Goal: Transaction & Acquisition: Book appointment/travel/reservation

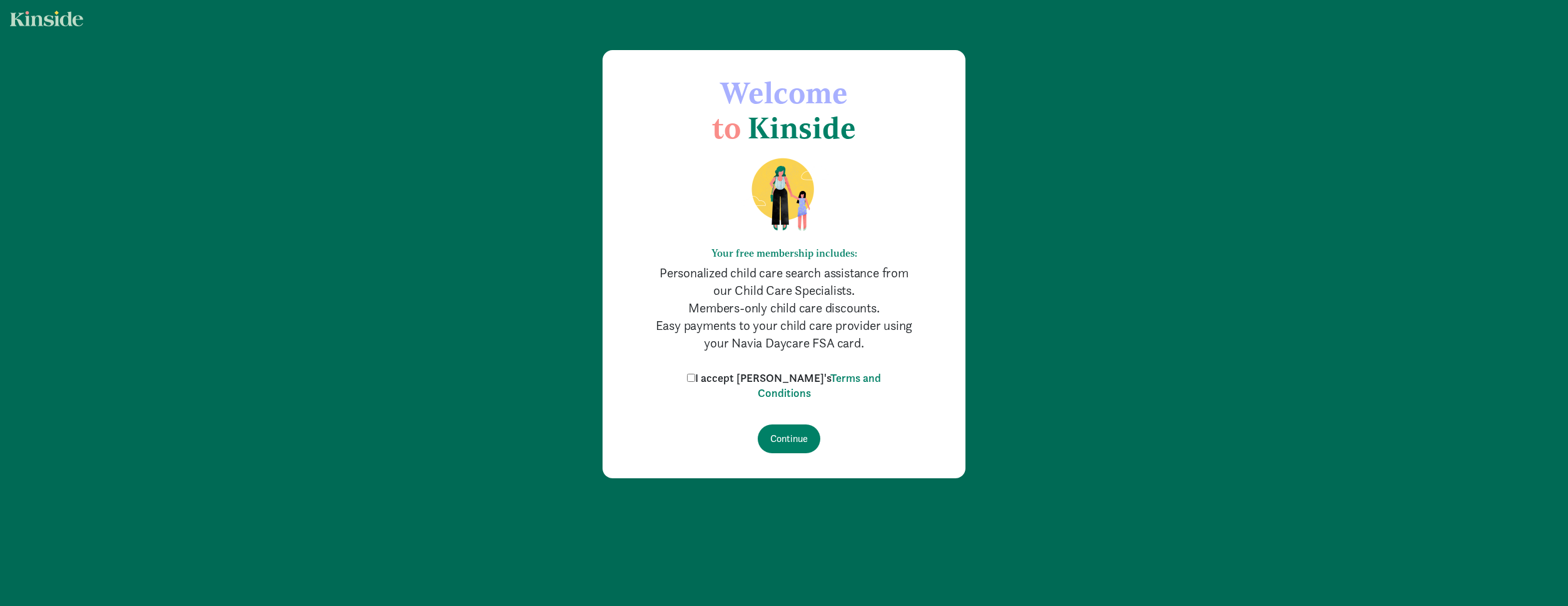
click at [714, 370] on label "I accept Kinside's Terms and Conditions" at bounding box center [784, 385] width 200 height 30
click at [695, 373] on input "I accept Kinside's Terms and Conditions" at bounding box center [691, 378] width 8 height 8
checkbox input "true"
click at [766, 425] on input "Continue" at bounding box center [789, 438] width 63 height 29
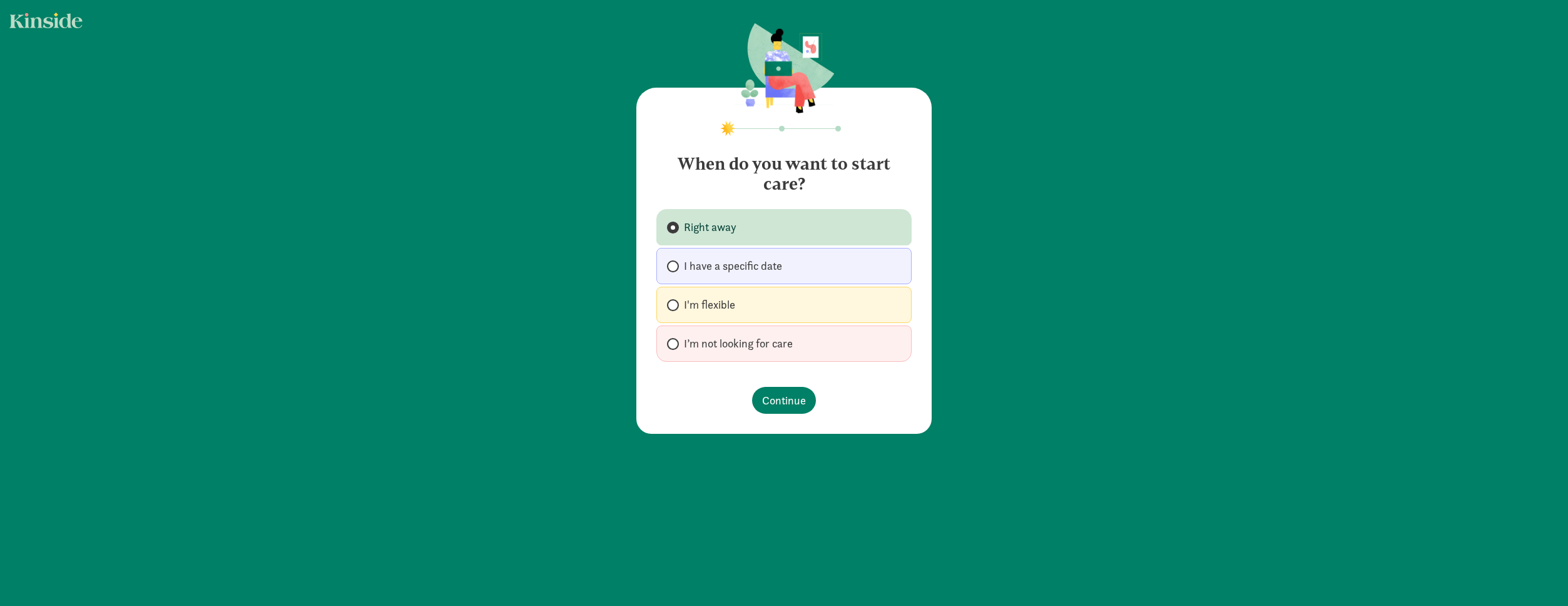
click at [704, 273] on span "I have a specific date" at bounding box center [733, 266] width 98 height 15
click at [675, 270] on input "I have a specific date" at bounding box center [671, 266] width 8 height 8
radio input "true"
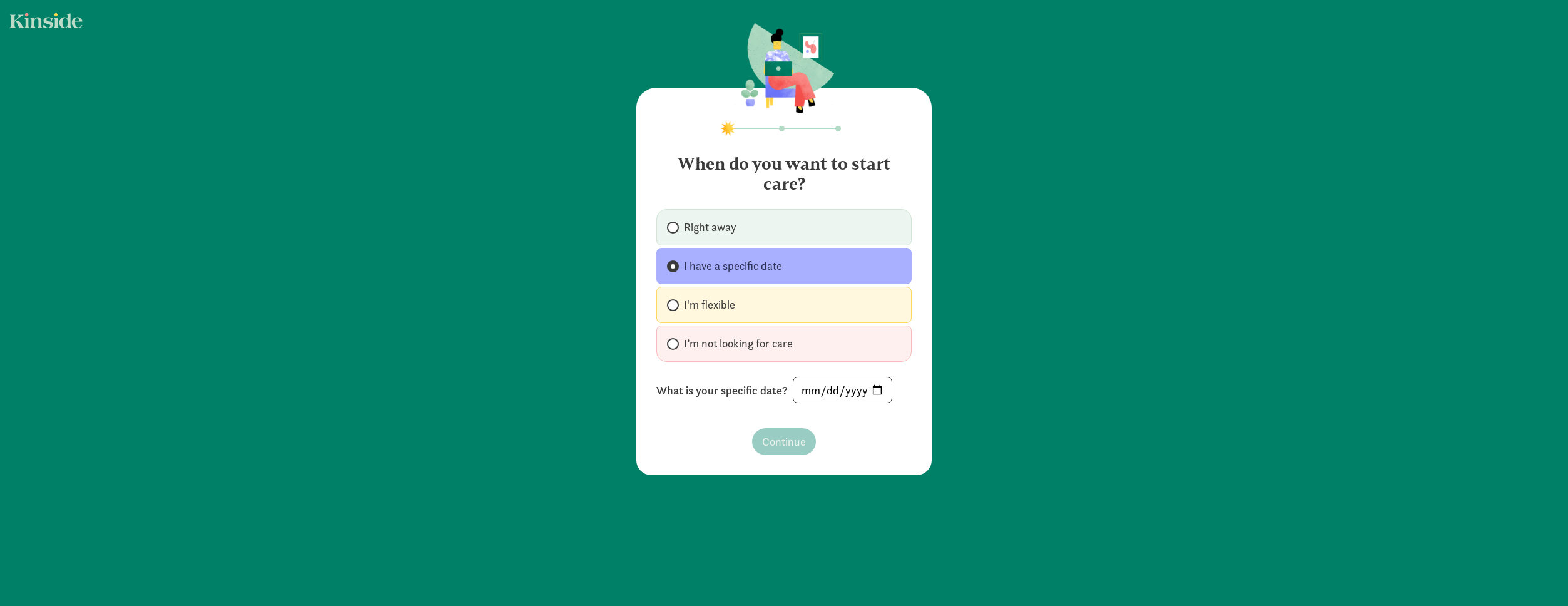
click at [737, 313] on label "I'm flexible" at bounding box center [784, 305] width 255 height 37
click at [675, 309] on input "I'm flexible" at bounding box center [671, 305] width 8 height 8
radio input "true"
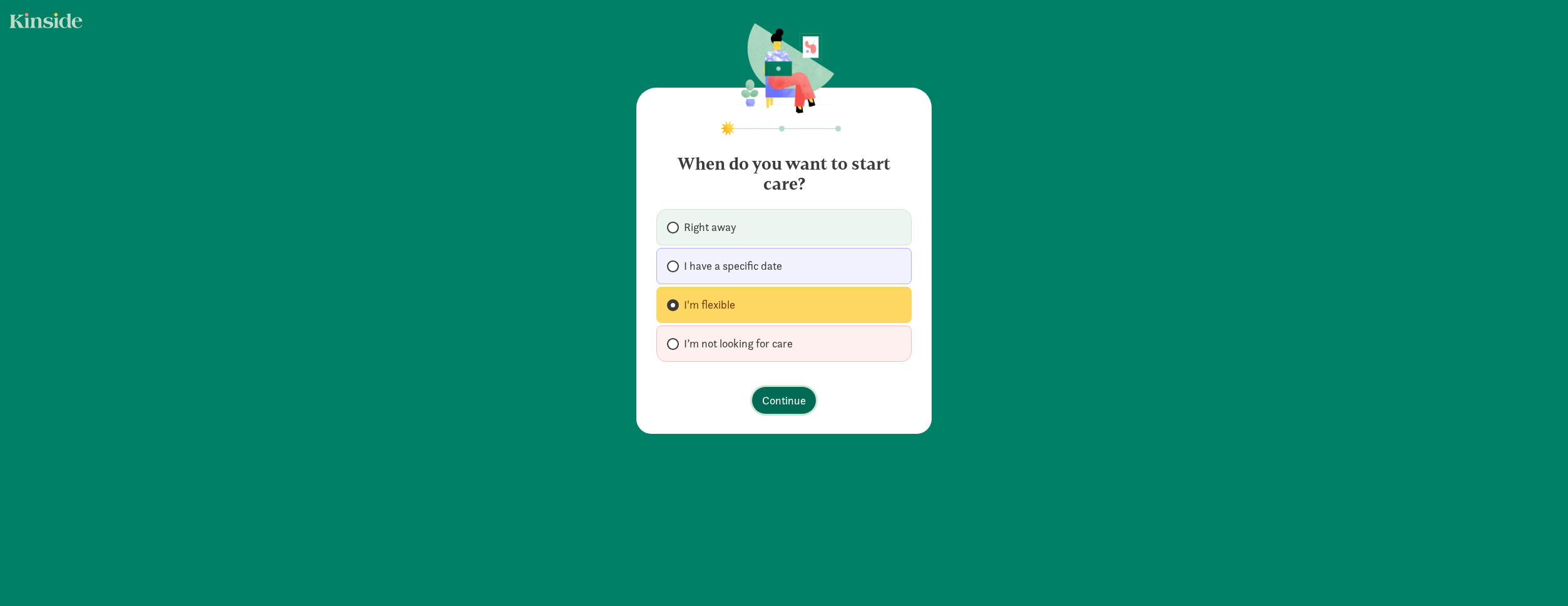
click at [797, 411] on button "Continue" at bounding box center [784, 400] width 64 height 27
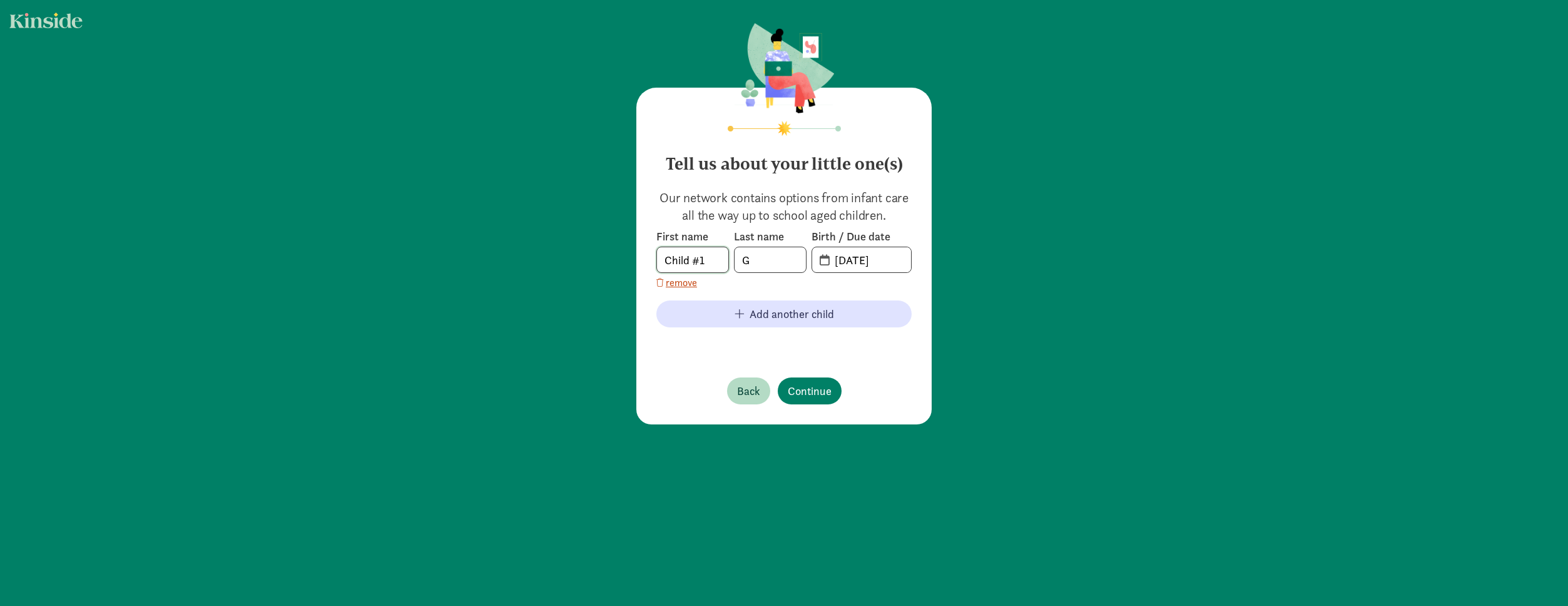
click at [709, 256] on input "Child #1" at bounding box center [693, 260] width 71 height 25
drag, startPoint x: 708, startPoint y: 256, endPoint x: 636, endPoint y: 254, distance: 72.0
click at [636, 255] on div "Tell us about your little one(s) Our network contains options from infant care …" at bounding box center [784, 256] width 295 height 337
type input "[PERSON_NAME]"
click at [863, 261] on input "[DATE]" at bounding box center [869, 260] width 84 height 25
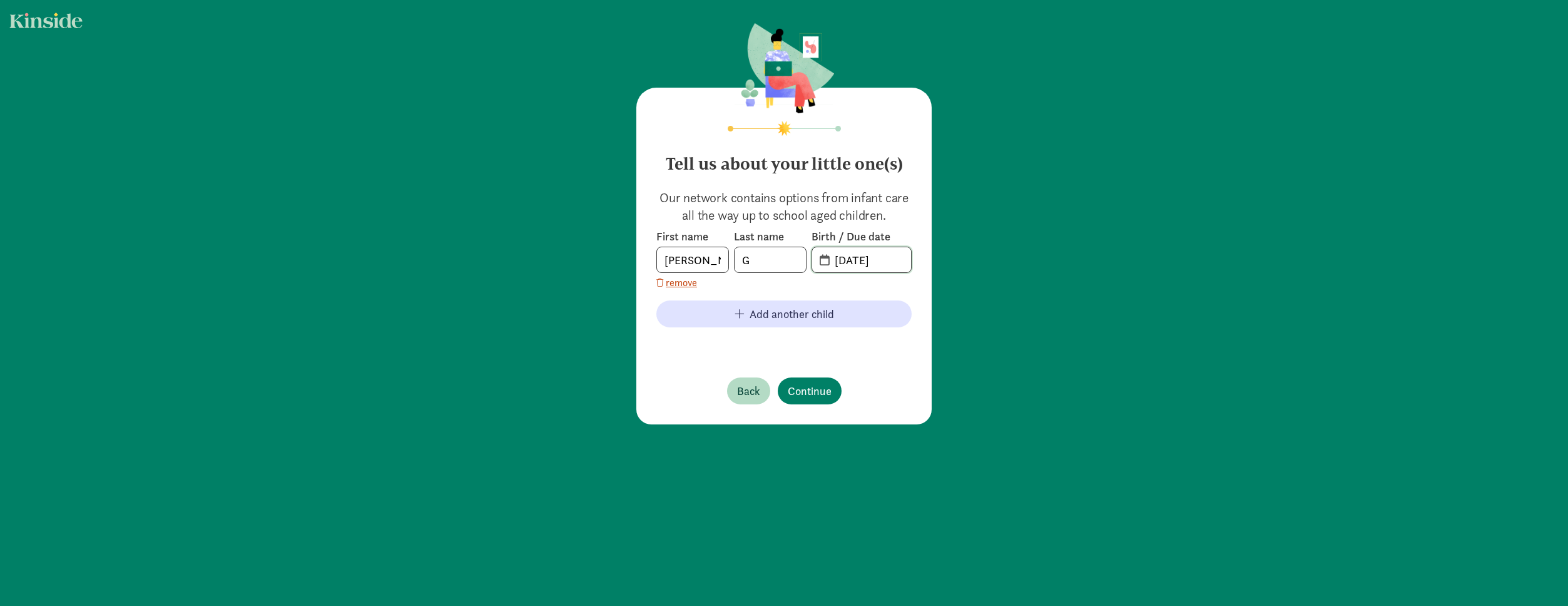
click at [828, 264] on input "[DATE]" at bounding box center [869, 260] width 84 height 25
click at [828, 263] on input "[DATE]" at bounding box center [869, 260] width 84 height 25
click at [828, 262] on input "[DATE]" at bounding box center [869, 260] width 84 height 25
click at [822, 260] on span "[DATE]" at bounding box center [861, 260] width 99 height 25
click at [820, 260] on span "20-25-0815" at bounding box center [861, 260] width 99 height 25
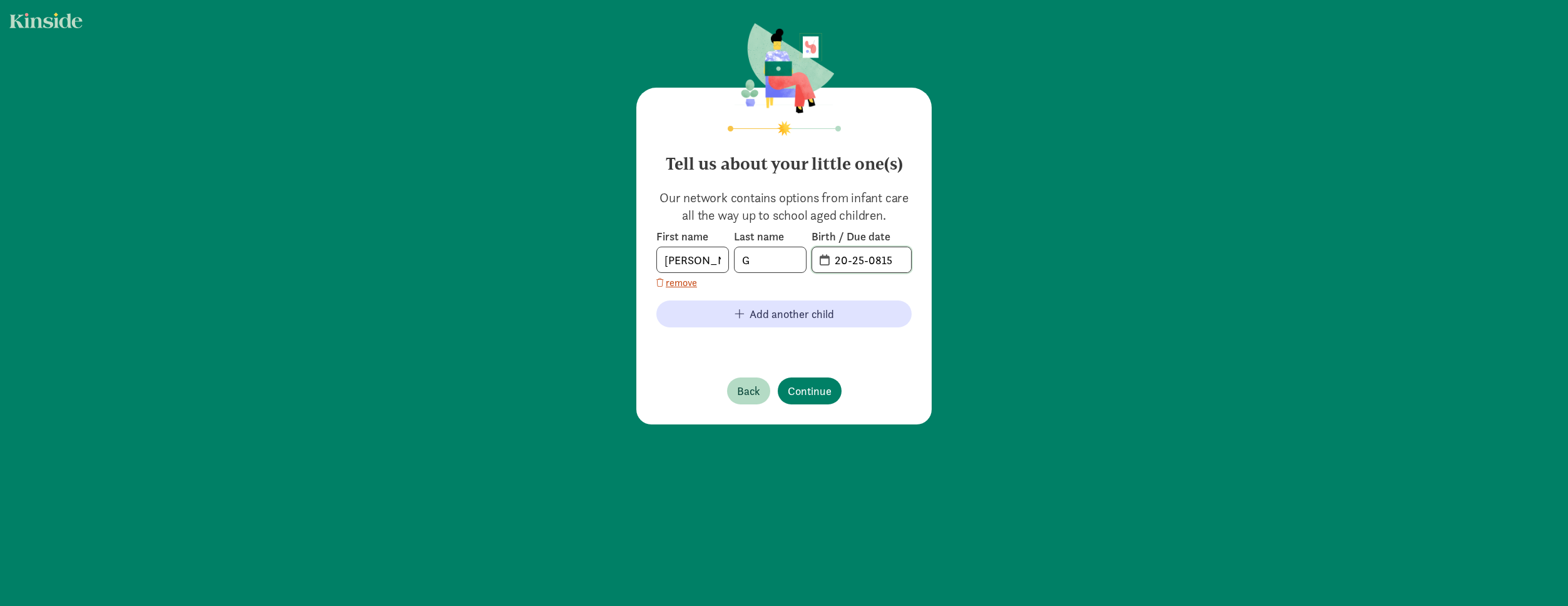
click at [876, 257] on input "20-25-0815" at bounding box center [869, 260] width 84 height 25
drag, startPoint x: 897, startPoint y: 259, endPoint x: 776, endPoint y: 263, distance: 121.1
click at [776, 263] on div "First name [PERSON_NAME] Last name G Birth / Due date 20-25-0815" at bounding box center [784, 251] width 255 height 44
type input "[DATE]"
click at [813, 392] on span "Continue" at bounding box center [810, 391] width 44 height 17
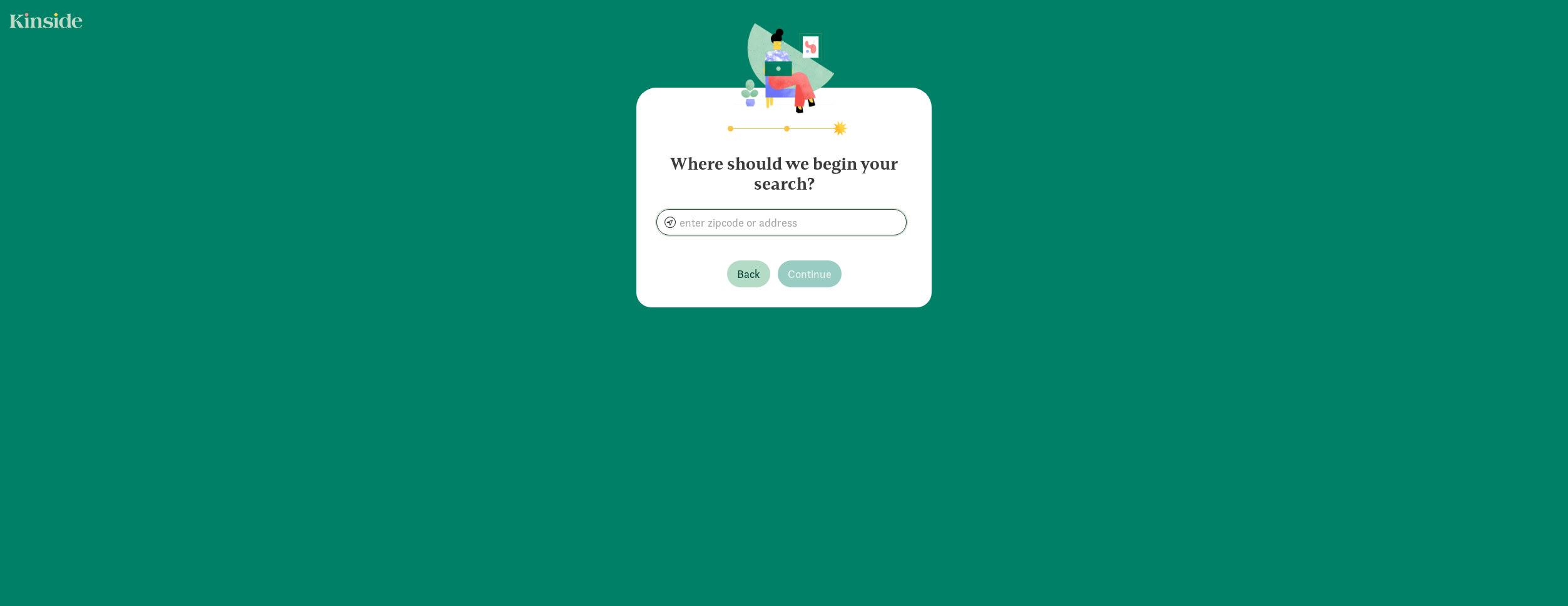
click at [747, 232] on input at bounding box center [782, 222] width 249 height 25
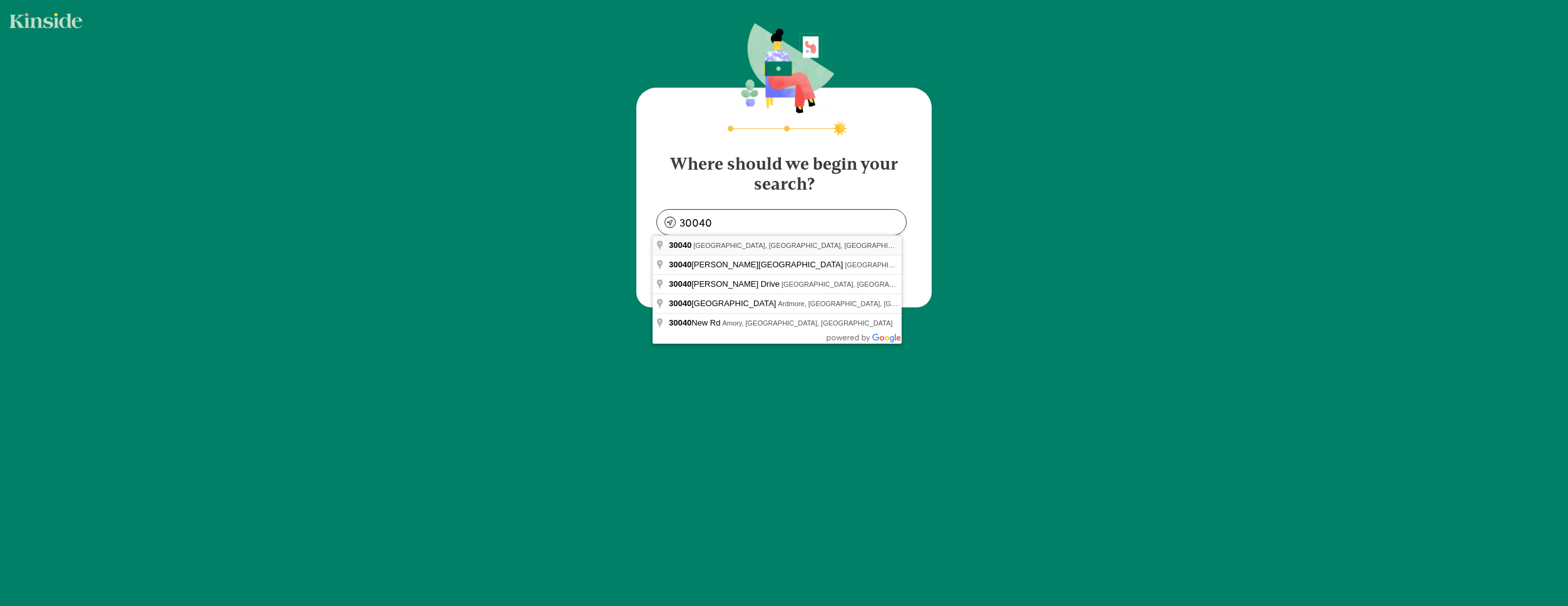
type input "Cumming, GA 30040, [GEOGRAPHIC_DATA]"
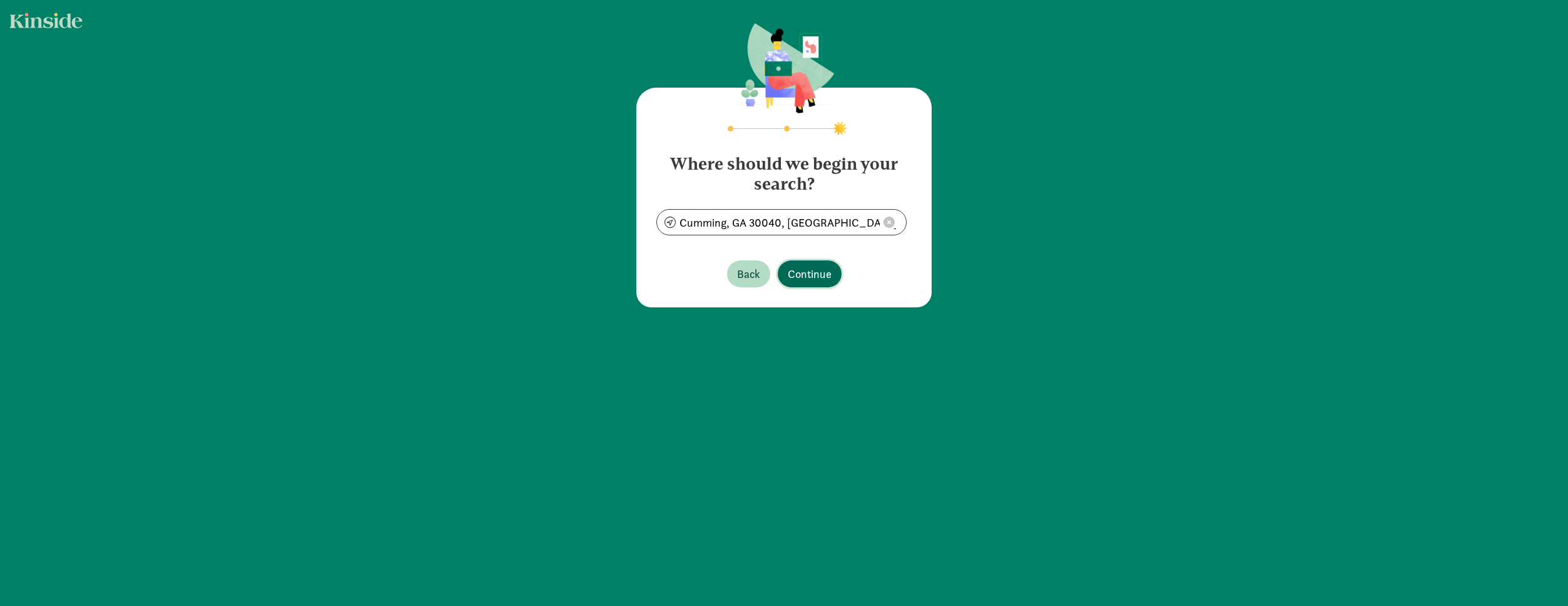
click at [822, 267] on span "Continue" at bounding box center [810, 273] width 44 height 17
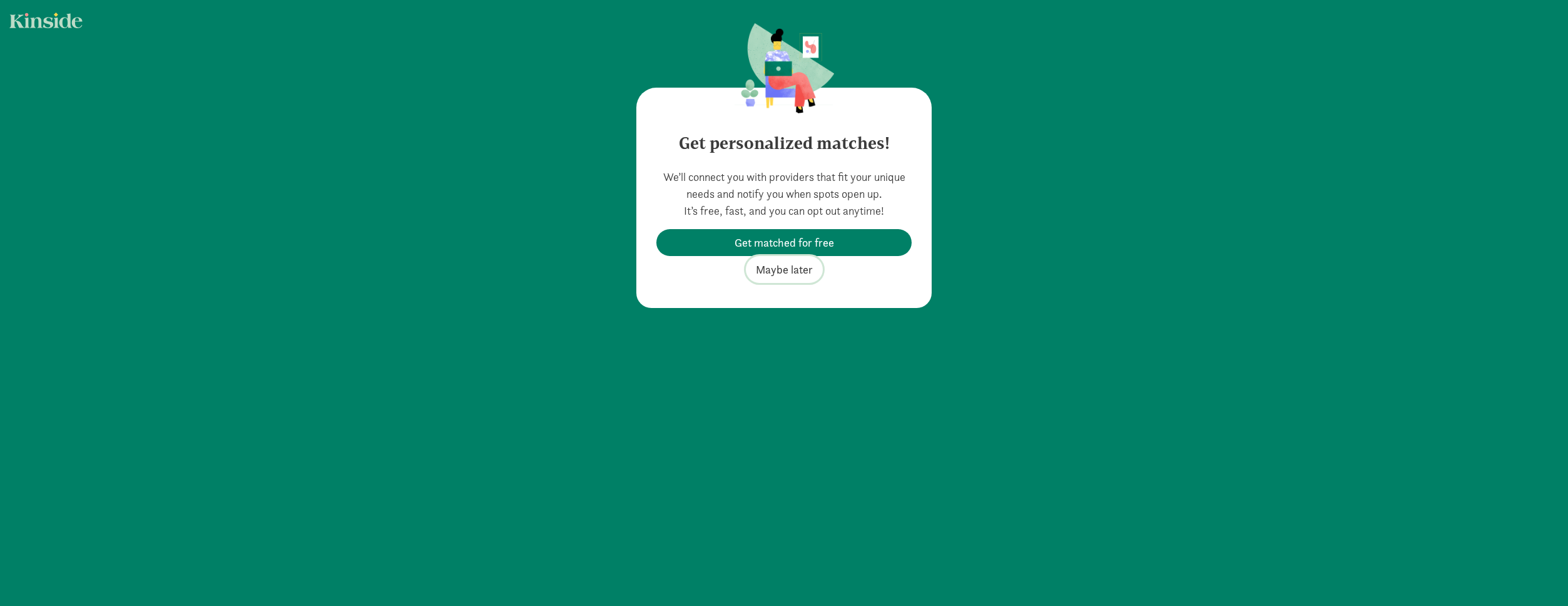
click at [781, 269] on span "Maybe later" at bounding box center [784, 269] width 57 height 17
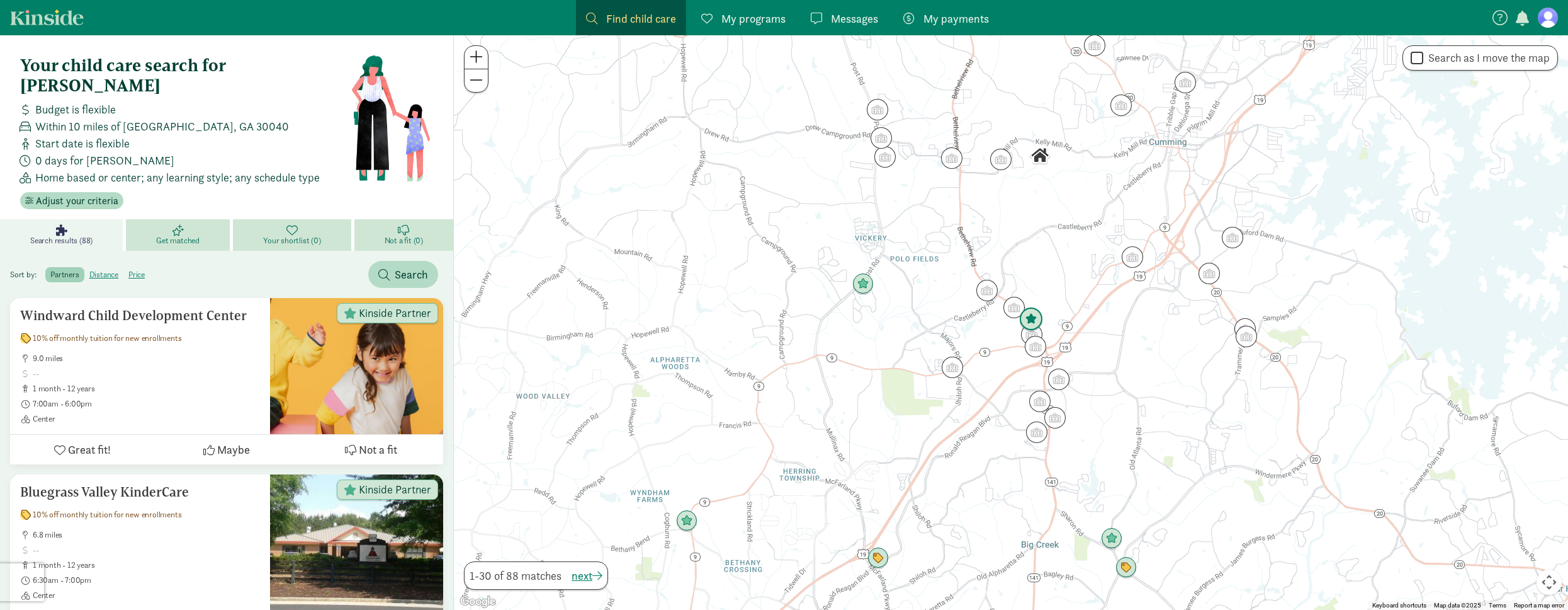
click at [1036, 322] on img "Click to see details" at bounding box center [1031, 319] width 24 height 24
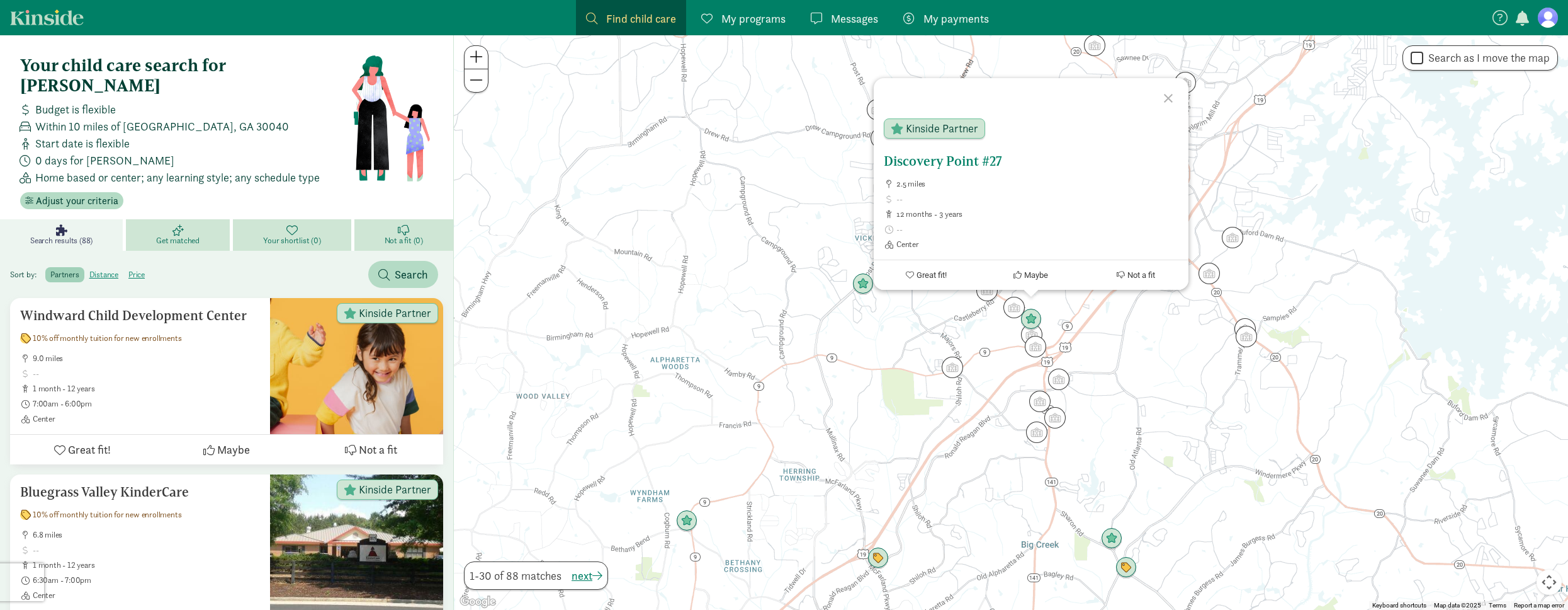
click at [873, 287] on button "Great fit!" at bounding box center [926, 275] width 105 height 30
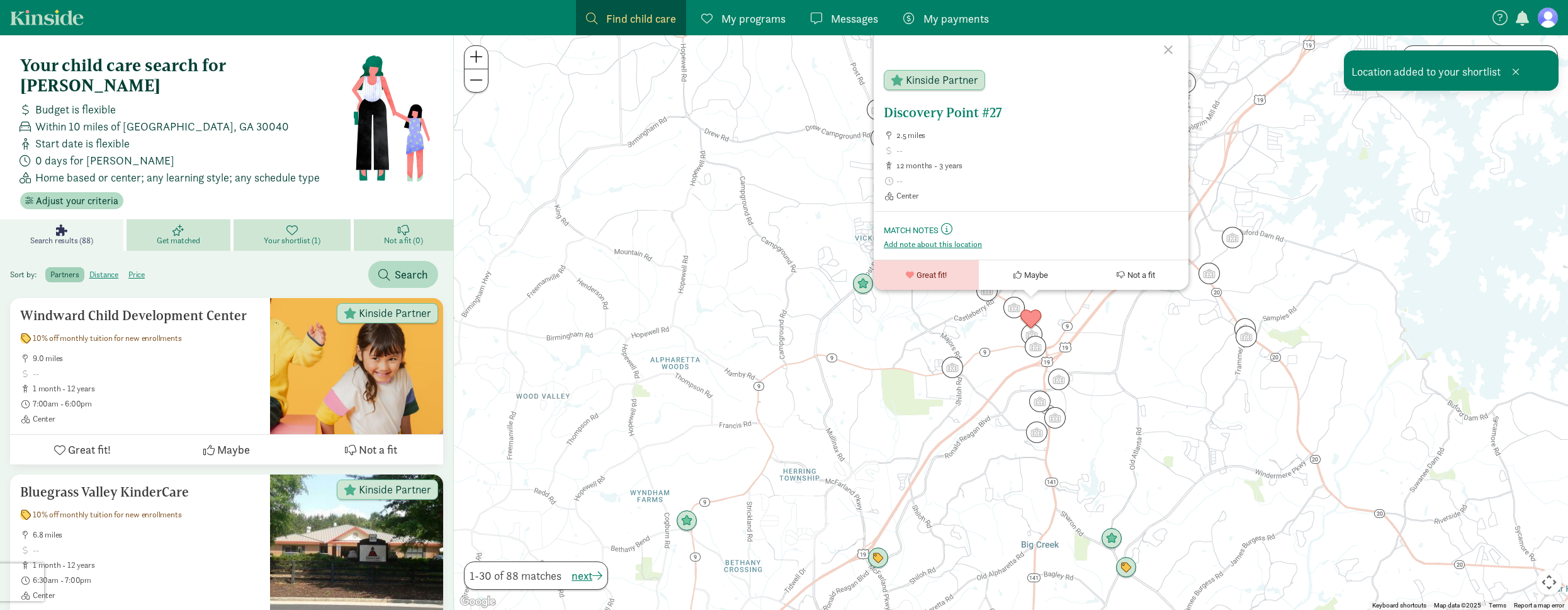
click at [941, 287] on button "Great fit!" at bounding box center [926, 275] width 105 height 30
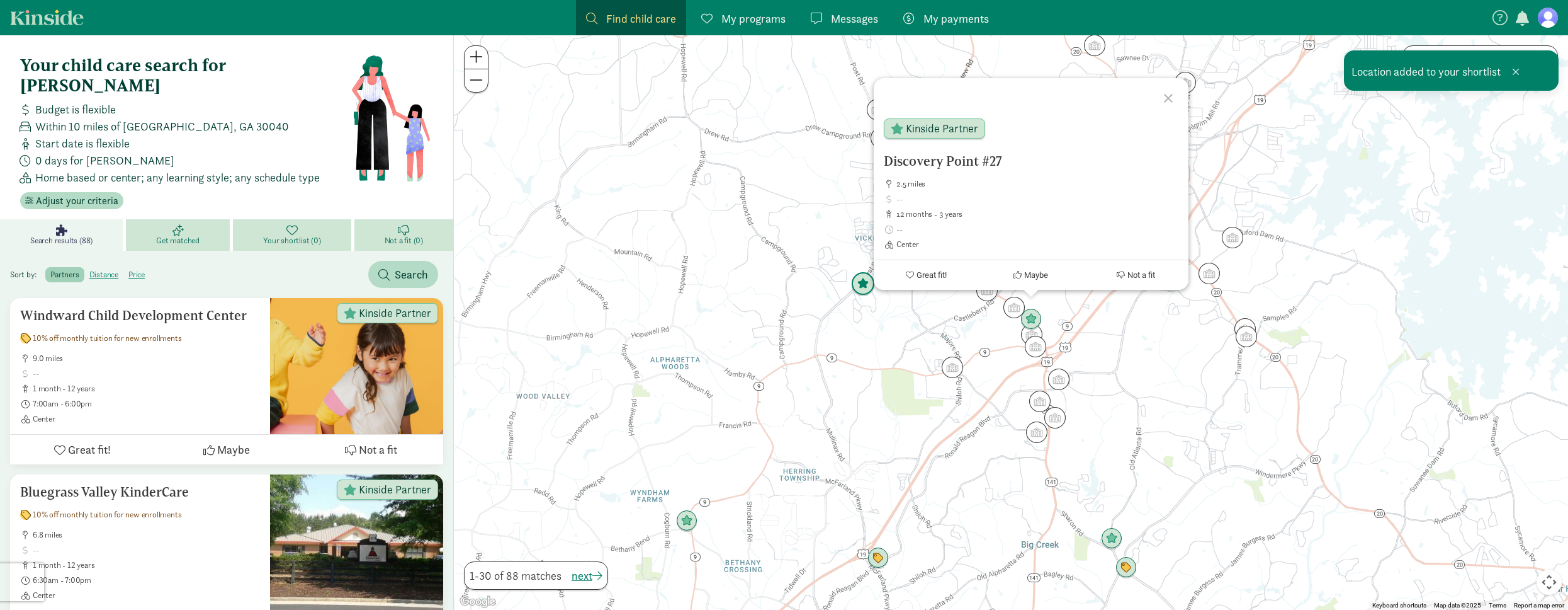
click at [861, 280] on img "Click to see details" at bounding box center [863, 284] width 24 height 24
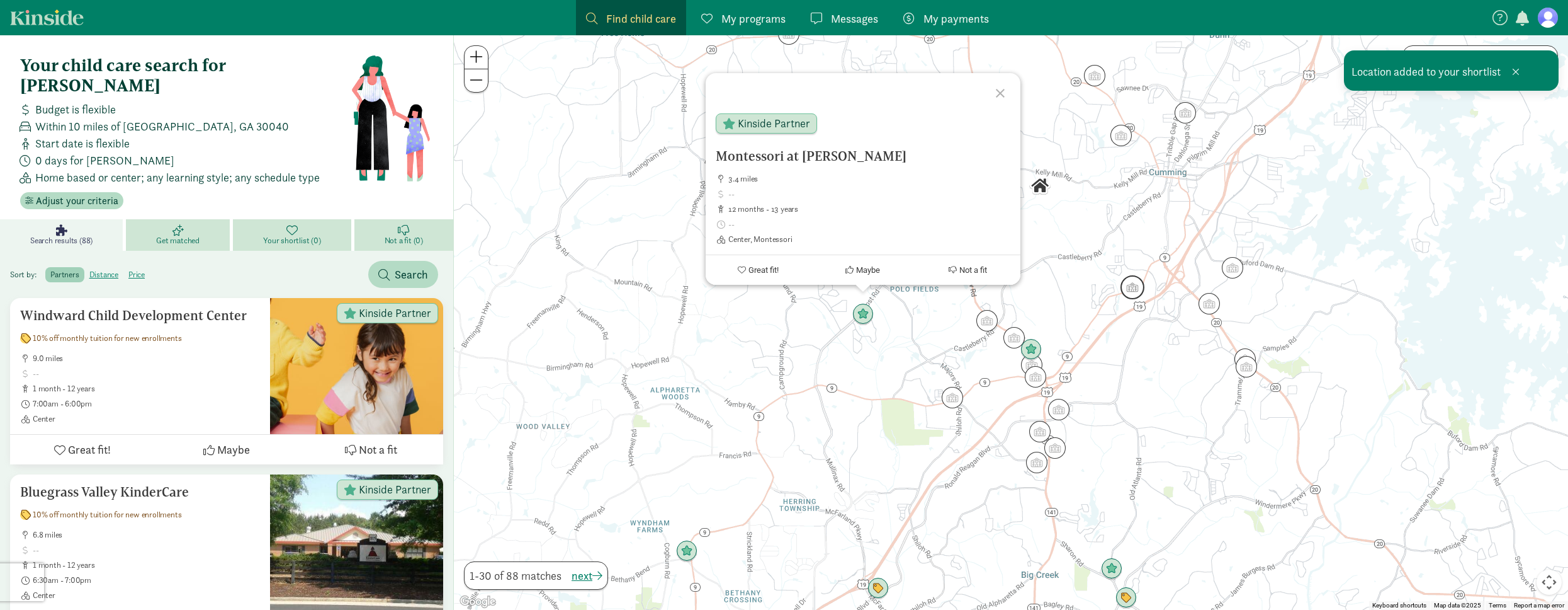
click at [1142, 297] on img "Click to see details" at bounding box center [1132, 287] width 24 height 24
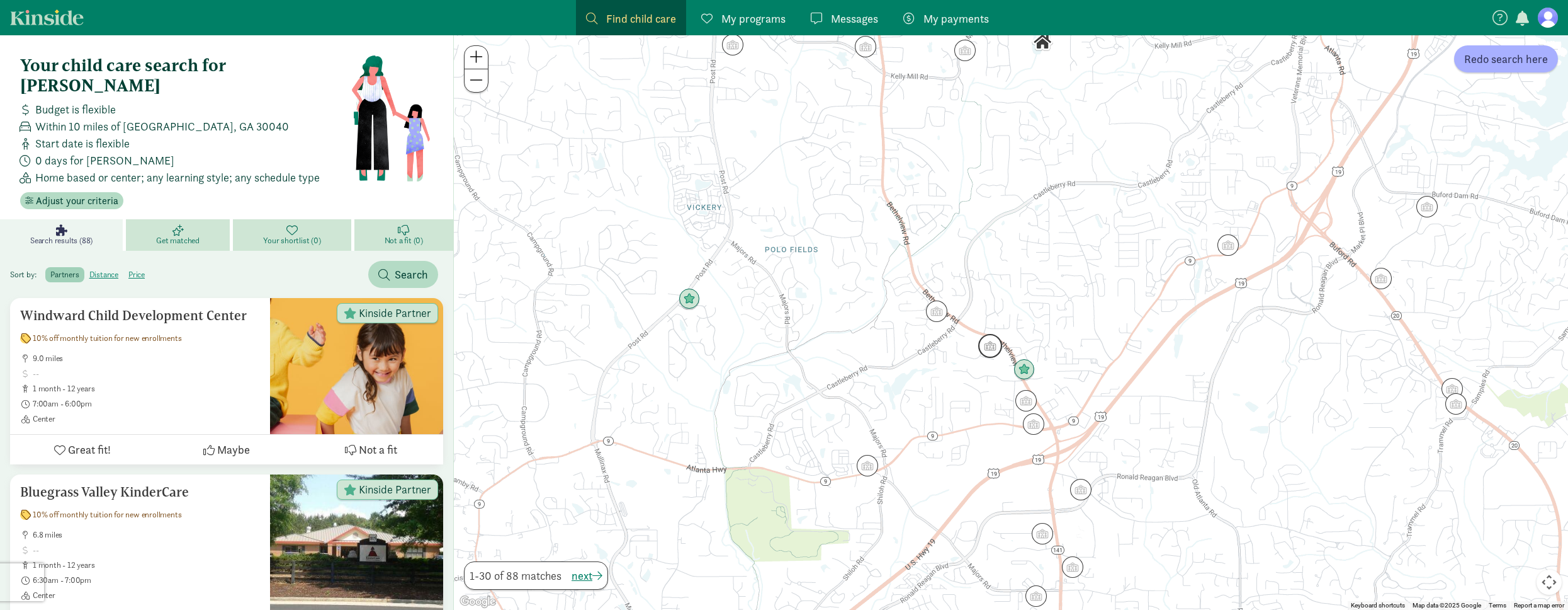
click at [993, 345] on img "Click to see details" at bounding box center [990, 346] width 24 height 24
click at [934, 345] on div "Primrose School Of Cumming West 2.4 miles up to 13 years Center Great fit! Mayb…" at bounding box center [1011, 323] width 1114 height 575
click at [945, 313] on img "Click to see details" at bounding box center [936, 311] width 24 height 24
click at [1132, 294] on div "To navigate, press the arrow keys. The [PERSON_NAME][GEOGRAPHIC_DATA] 2.2 miles…" at bounding box center [1011, 323] width 1114 height 575
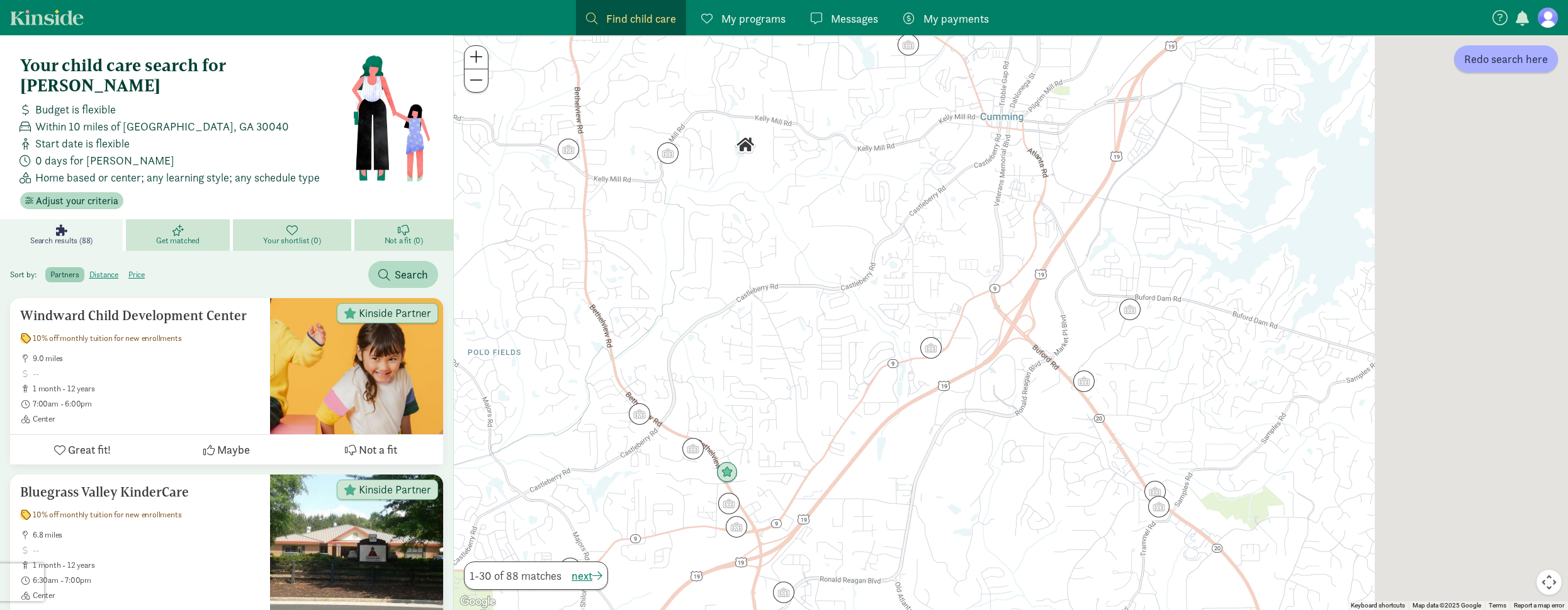
drag, startPoint x: 1176, startPoint y: 205, endPoint x: 865, endPoint y: 347, distance: 341.9
click at [865, 346] on div at bounding box center [1011, 323] width 1114 height 575
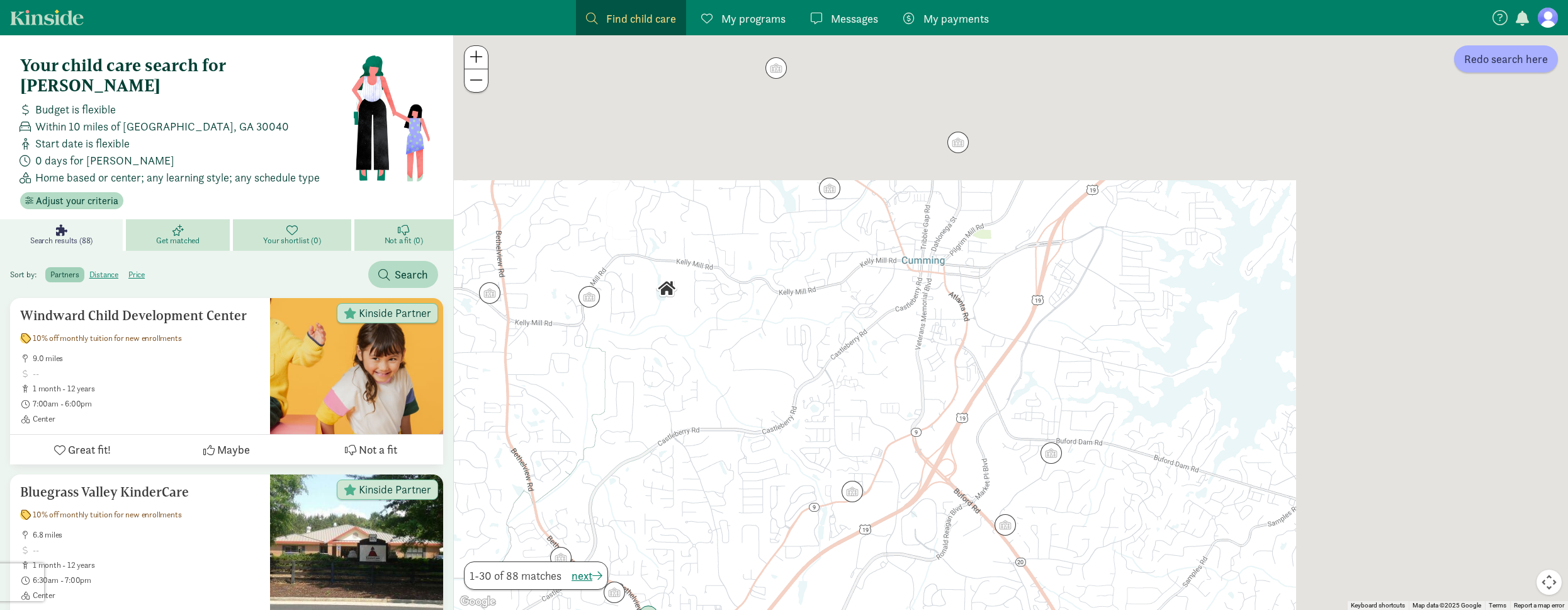
drag, startPoint x: 1002, startPoint y: 221, endPoint x: 895, endPoint y: 398, distance: 206.8
click at [895, 398] on div at bounding box center [1011, 323] width 1114 height 575
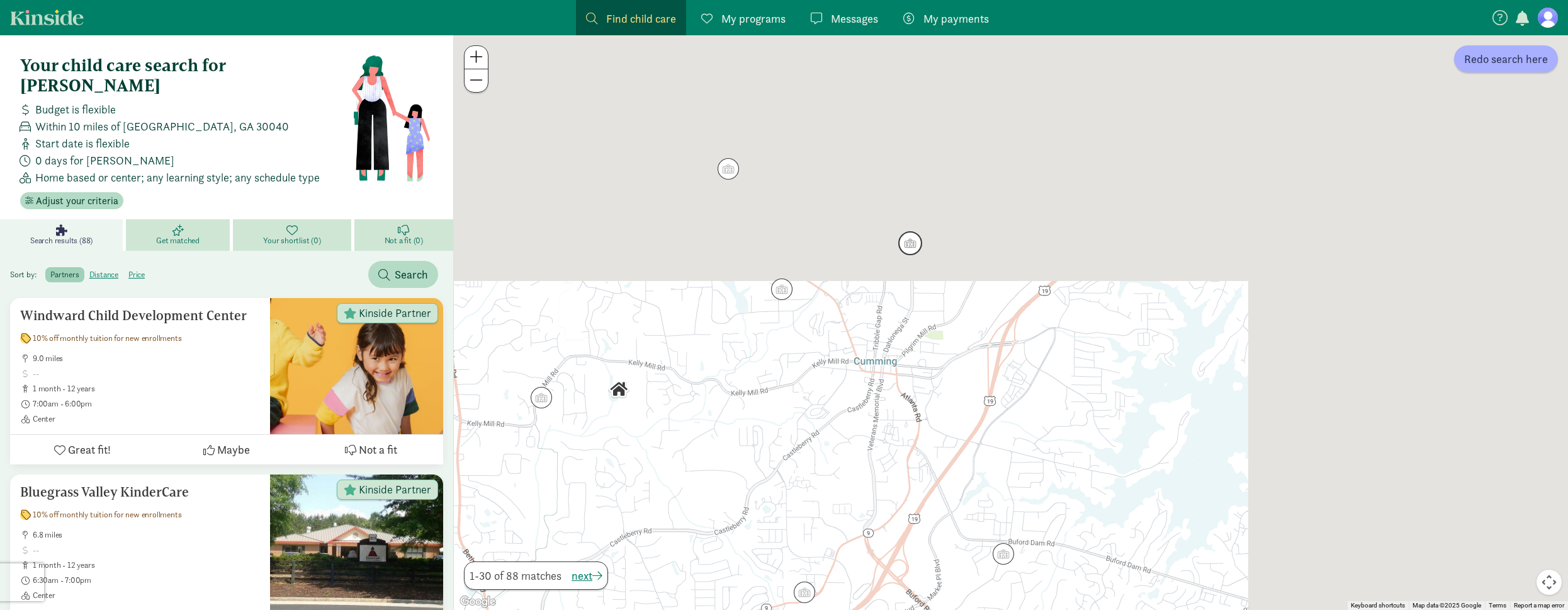
click at [909, 252] on img "Click to see details" at bounding box center [910, 243] width 24 height 24
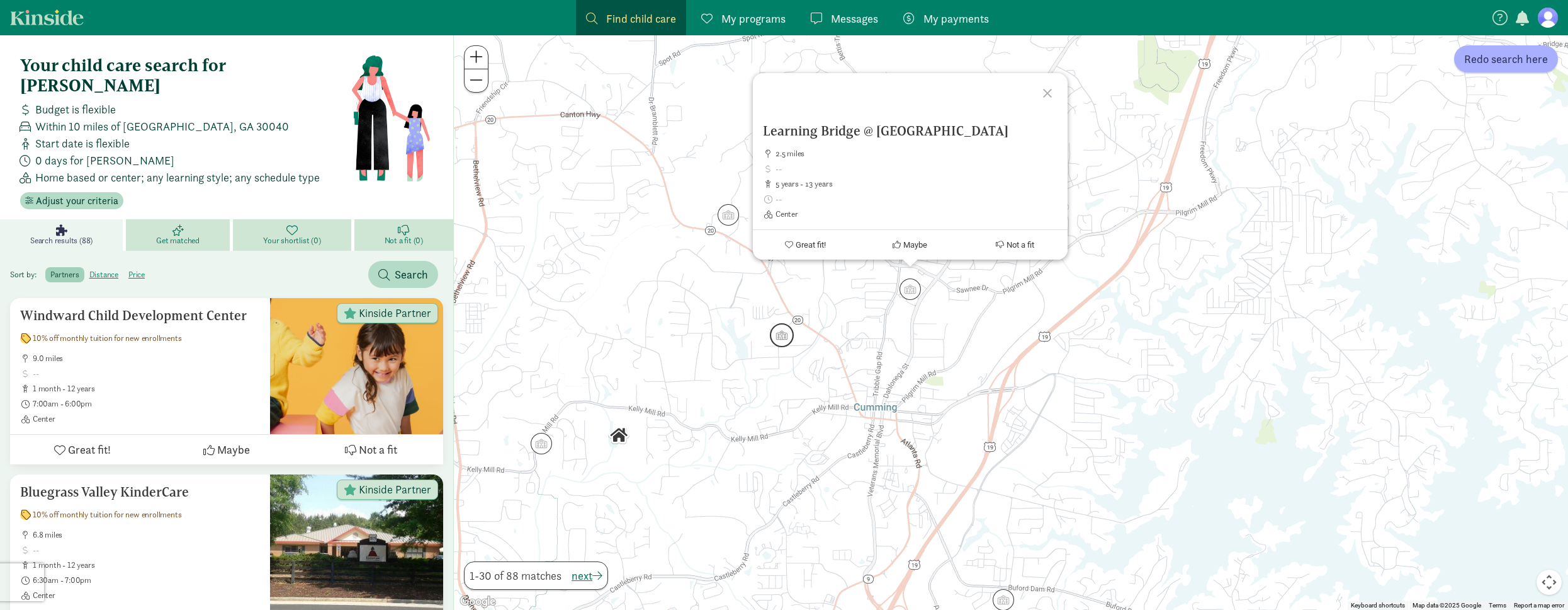
click at [787, 339] on img "Click to see details" at bounding box center [782, 335] width 24 height 24
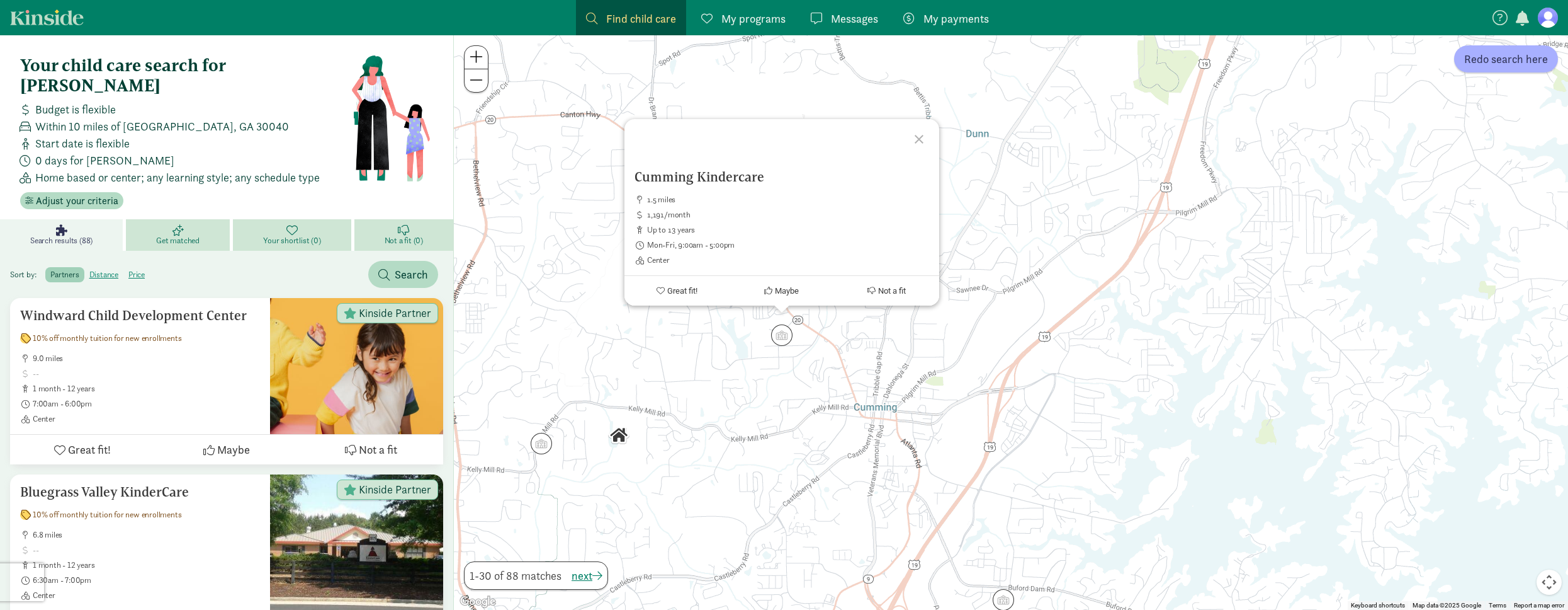
click at [866, 380] on div "To navigate, press the arrow keys. Cumming Kindercare 1.5 miles 1,191/month up …" at bounding box center [1011, 323] width 1114 height 575
click at [735, 221] on img "Click to see details" at bounding box center [728, 215] width 24 height 24
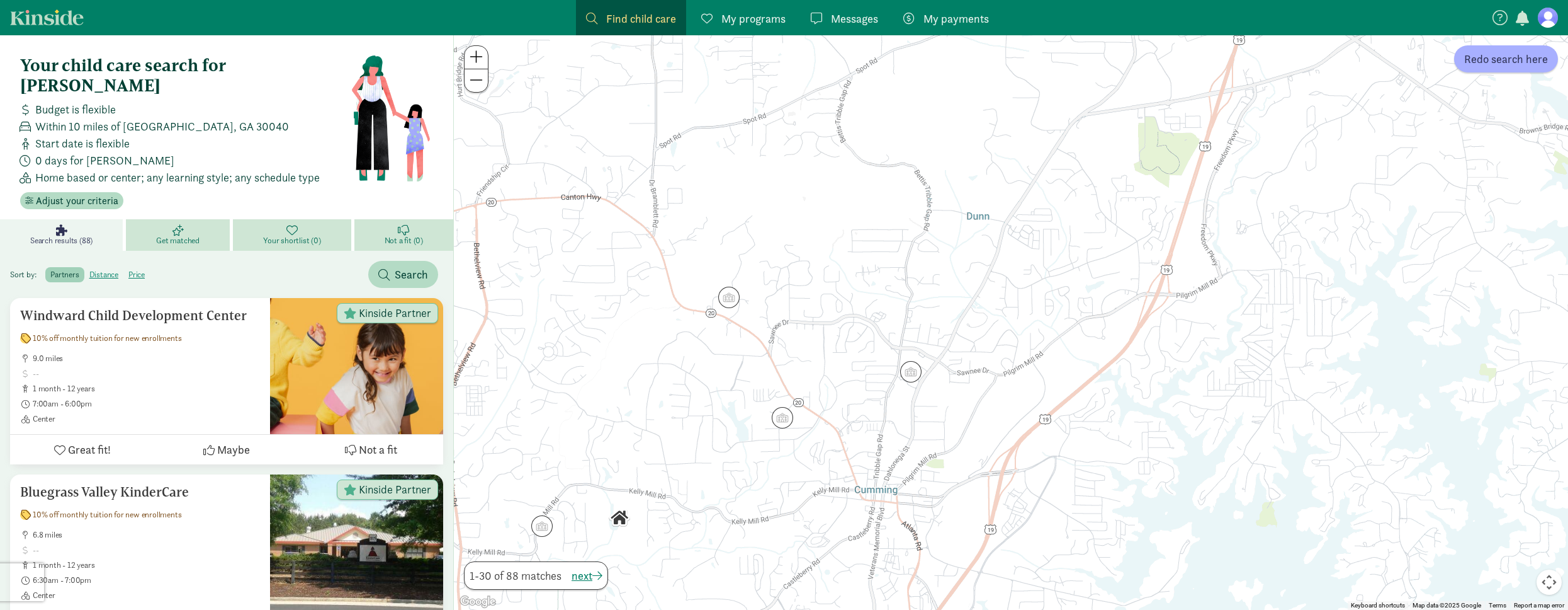
drag, startPoint x: 981, startPoint y: 251, endPoint x: 985, endPoint y: 304, distance: 53.2
click at [985, 304] on div "To navigate, press the arrow keys." at bounding box center [1011, 323] width 1114 height 575
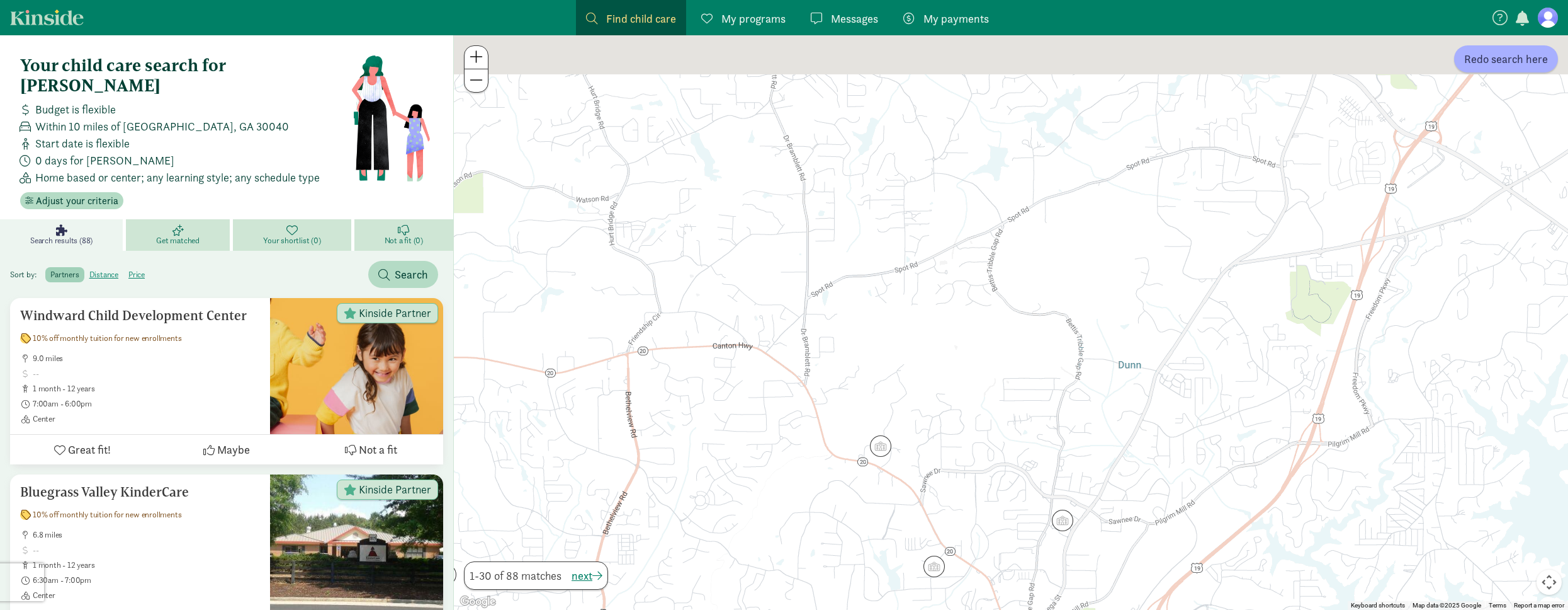
drag, startPoint x: 839, startPoint y: 300, endPoint x: 976, endPoint y: 374, distance: 155.7
click at [976, 374] on div at bounding box center [1011, 323] width 1114 height 575
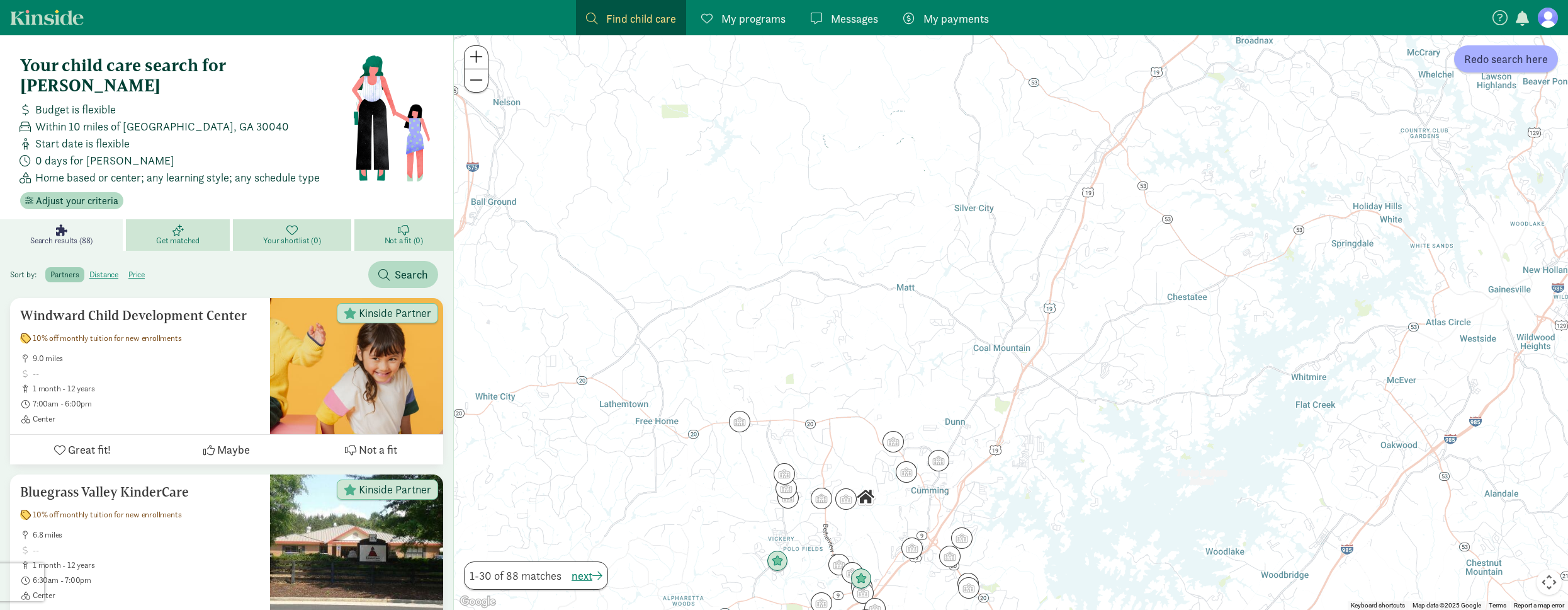
drag, startPoint x: 1190, startPoint y: 403, endPoint x: 1016, endPoint y: 403, distance: 174.0
click at [1016, 403] on div at bounding box center [1011, 323] width 1114 height 575
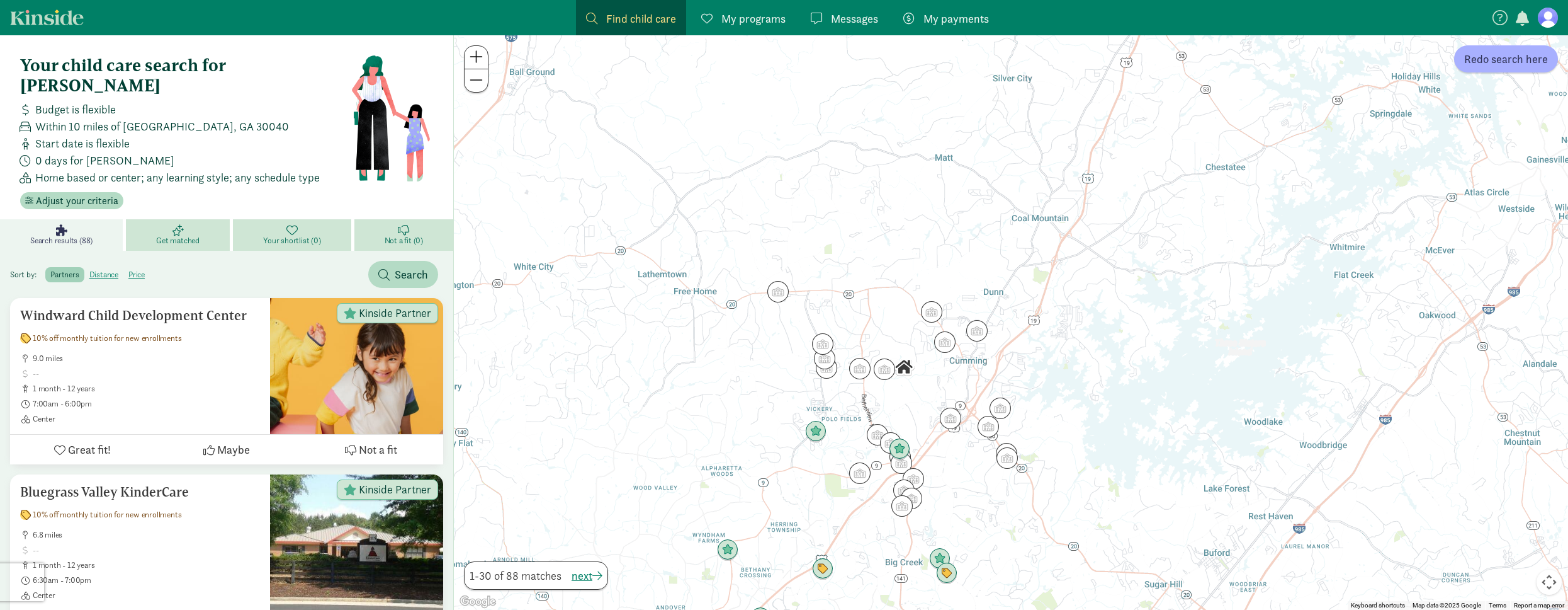
drag, startPoint x: 699, startPoint y: 473, endPoint x: 777, endPoint y: 340, distance: 154.2
click at [777, 340] on div at bounding box center [1011, 323] width 1114 height 575
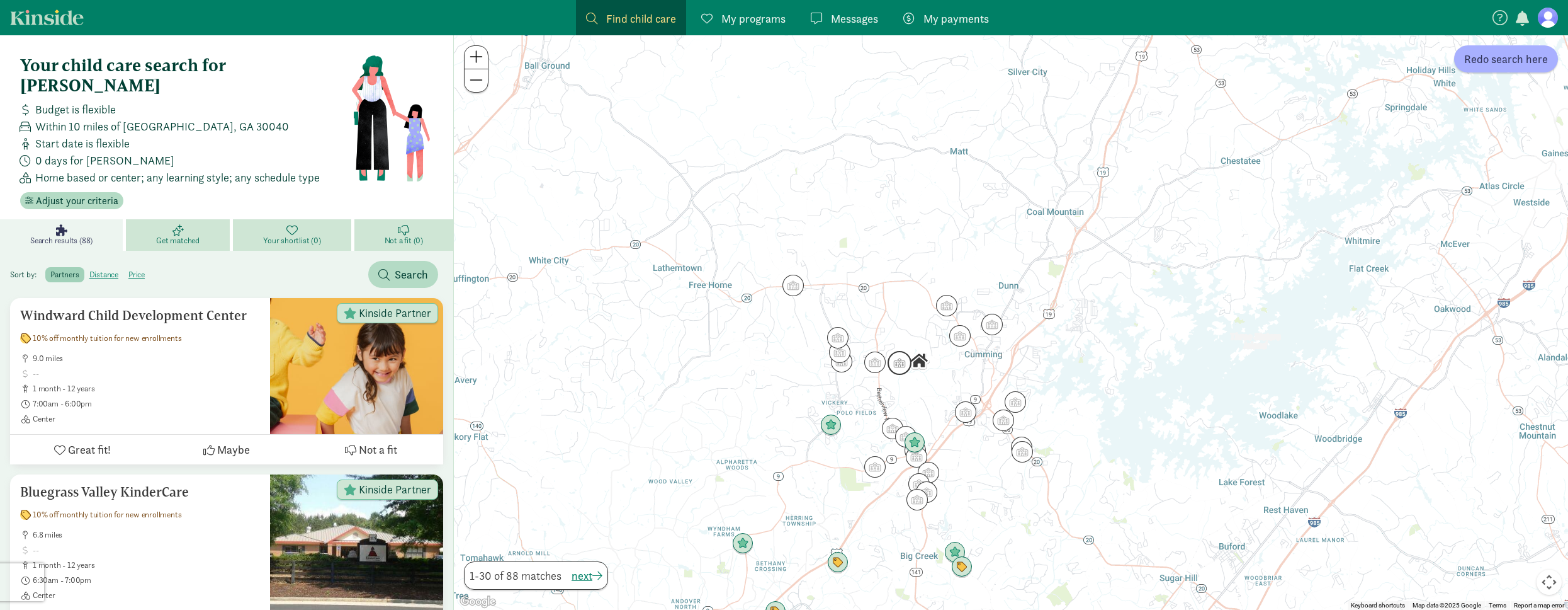
click at [899, 358] on img "Click to see details" at bounding box center [900, 363] width 24 height 24
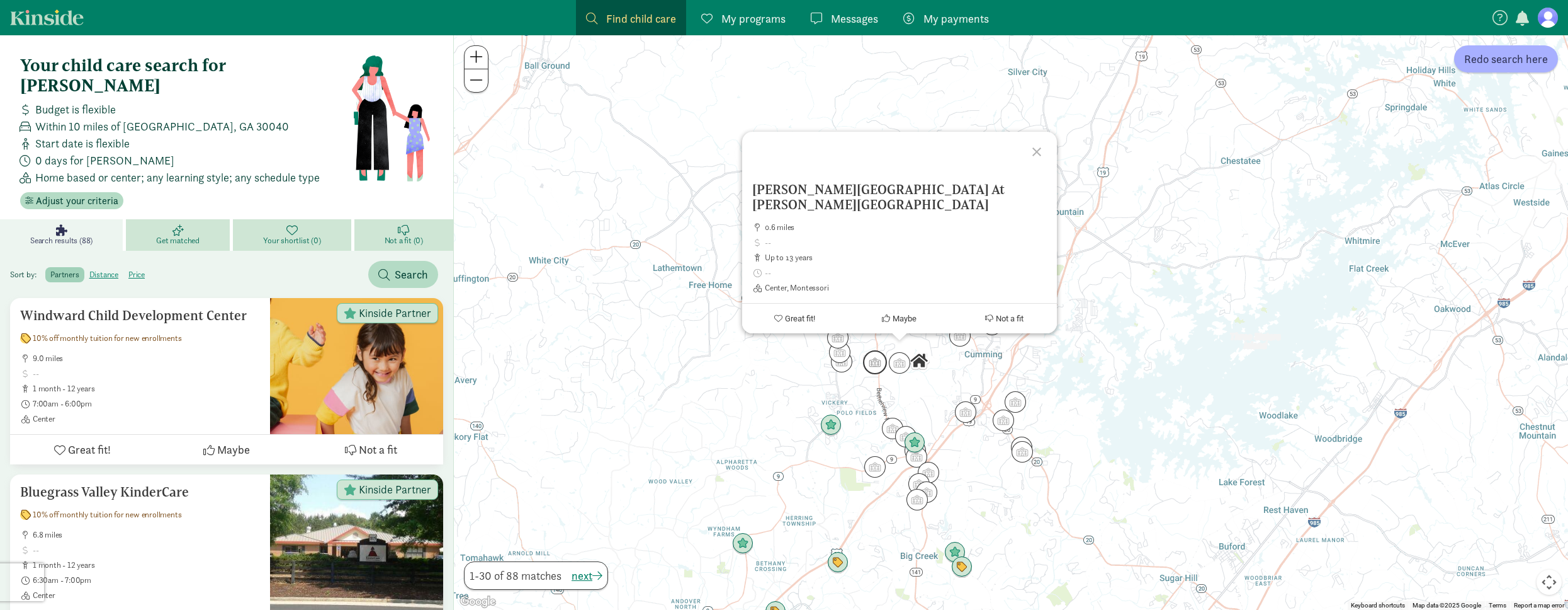
click at [876, 363] on img "Click to see details" at bounding box center [875, 362] width 24 height 24
click at [859, 366] on div "To navigate, press the arrow keys. [PERSON_NAME][GEOGRAPHIC_DATA] At [PERSON_NA…" at bounding box center [1011, 323] width 1114 height 575
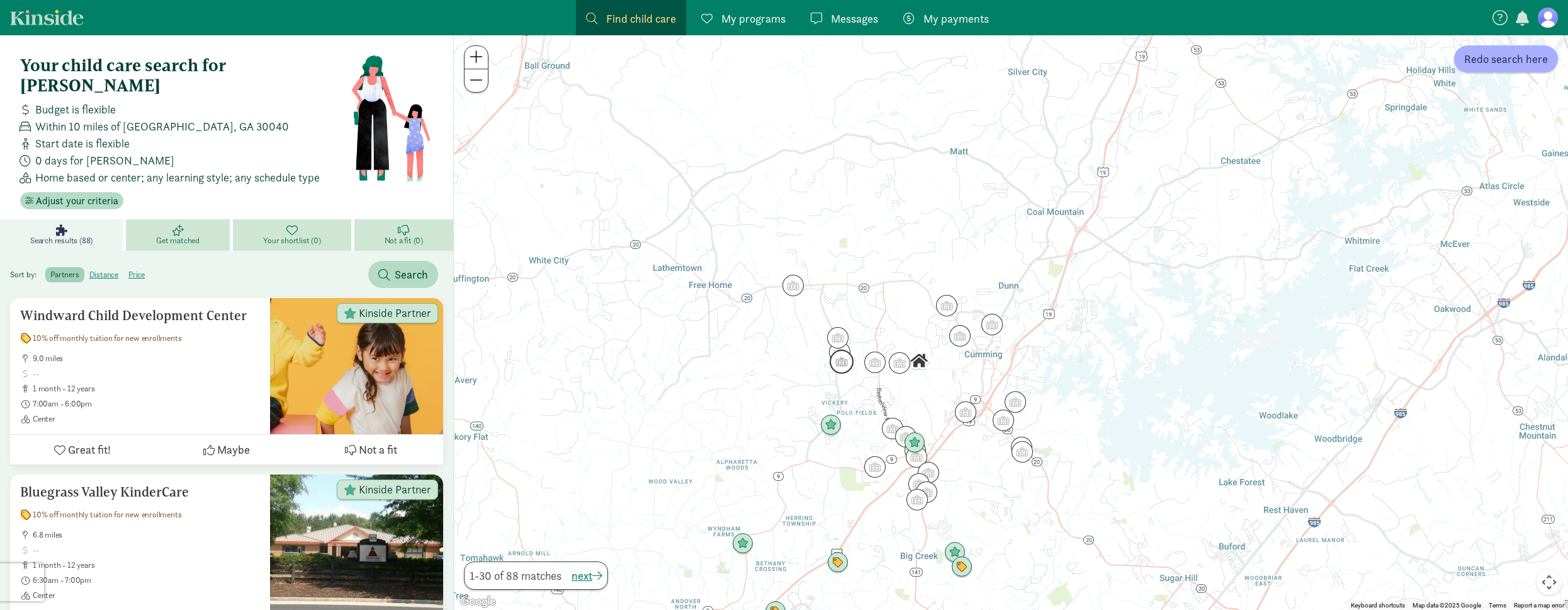
click at [851, 366] on img "Click to see details" at bounding box center [842, 362] width 24 height 24
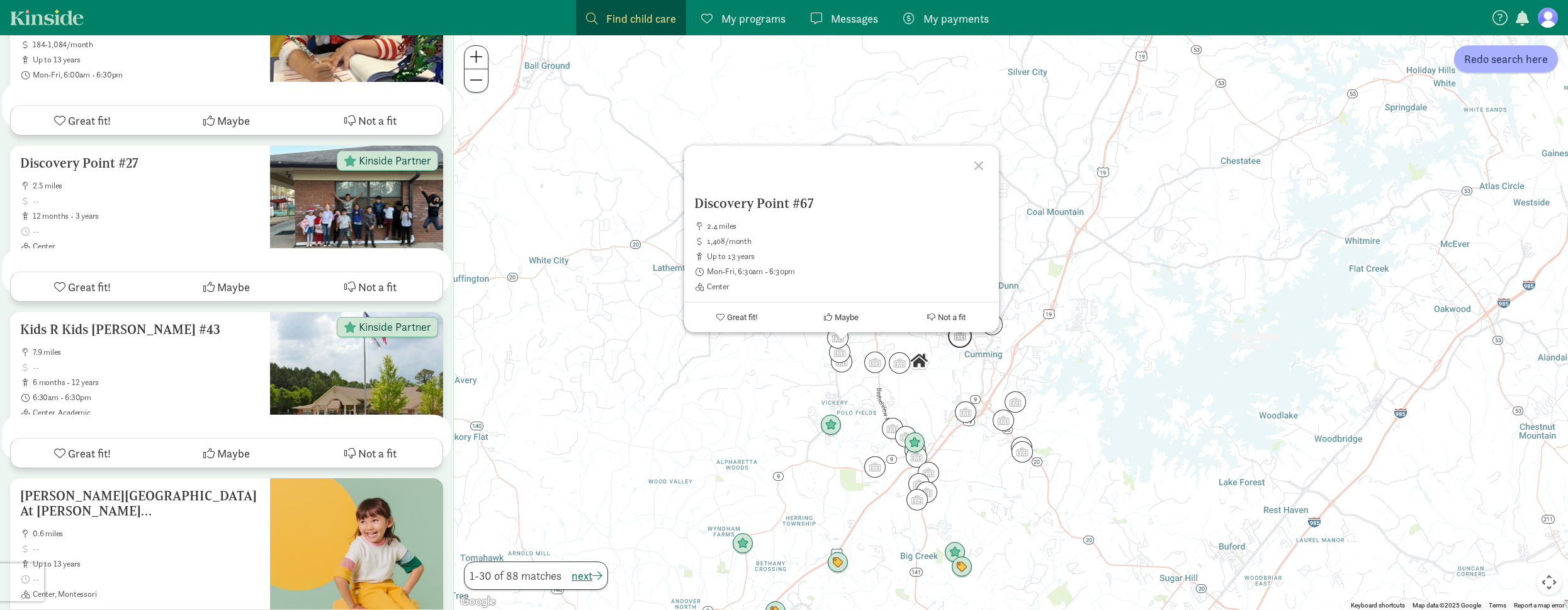
scroll to position [1492, 0]
